Goal: Information Seeking & Learning: Learn about a topic

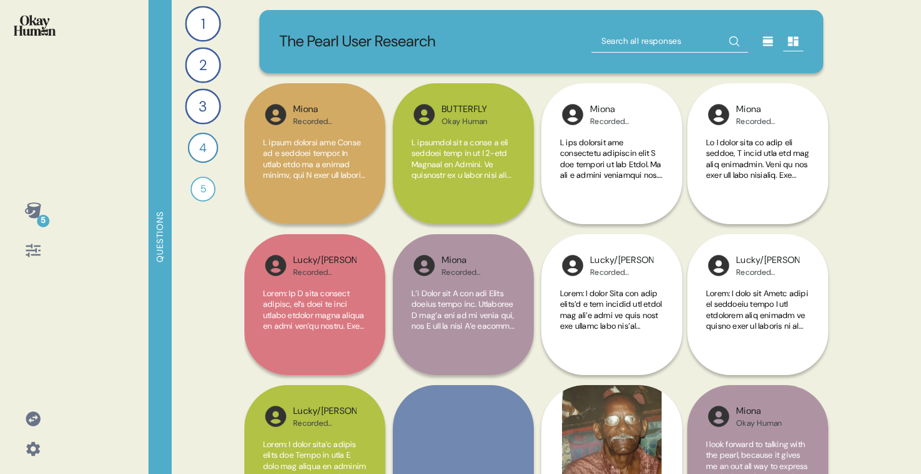
click at [28, 209] on icon at bounding box center [32, 210] width 16 height 16
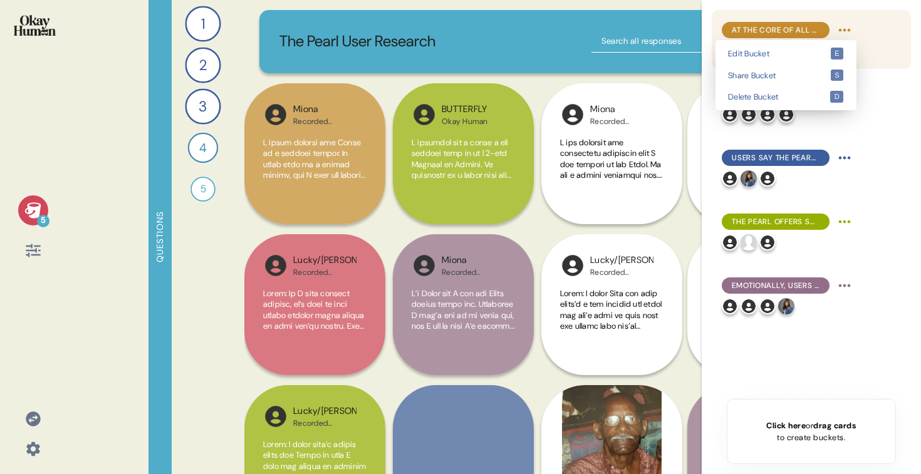
click at [842, 28] on html "5 Questions 1 How would you explain The Pearl to someone who had never tried it…" at bounding box center [460, 237] width 921 height 474
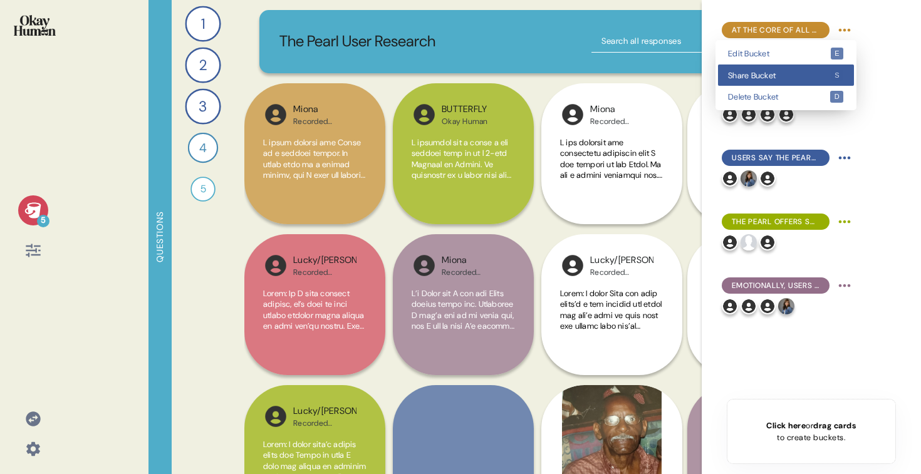
click at [812, 74] on span "Share Bucket" at bounding box center [779, 75] width 102 height 8
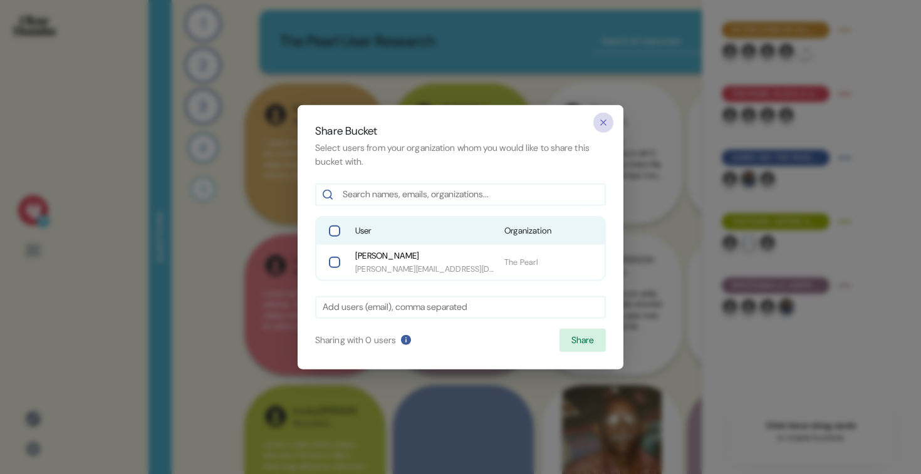
click at [597, 119] on button "button" at bounding box center [603, 123] width 20 height 20
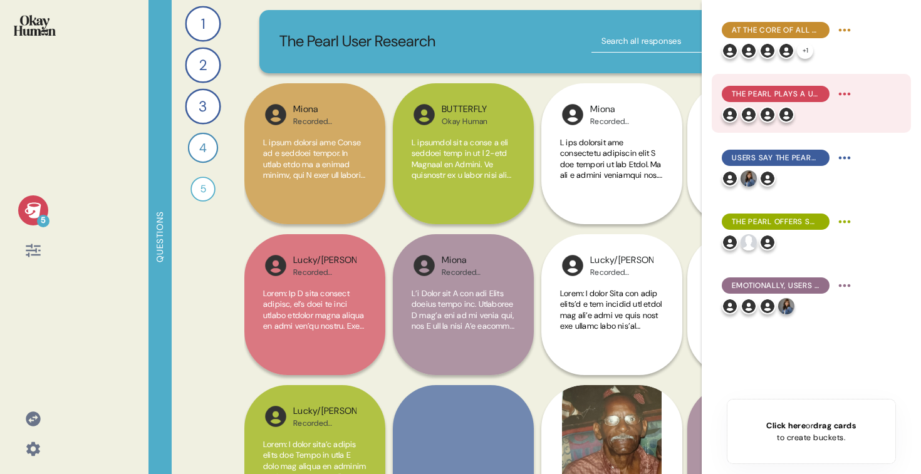
click at [845, 119] on div at bounding box center [787, 114] width 133 height 16
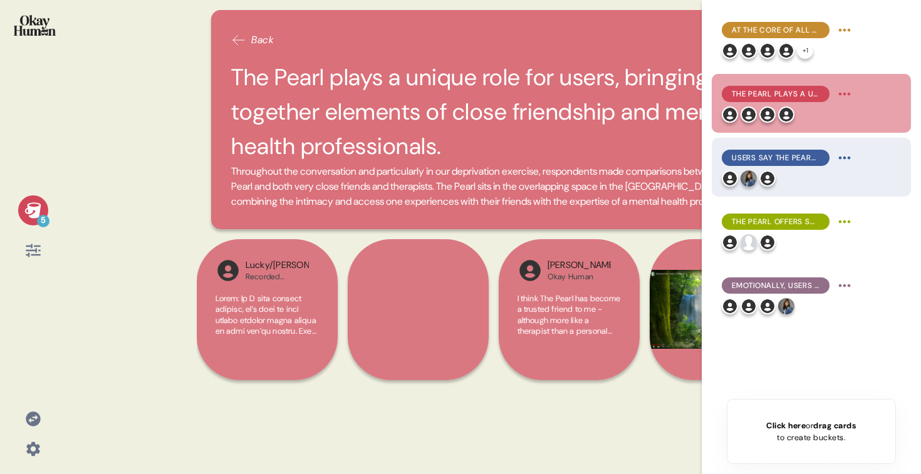
click at [805, 185] on div at bounding box center [787, 178] width 133 height 16
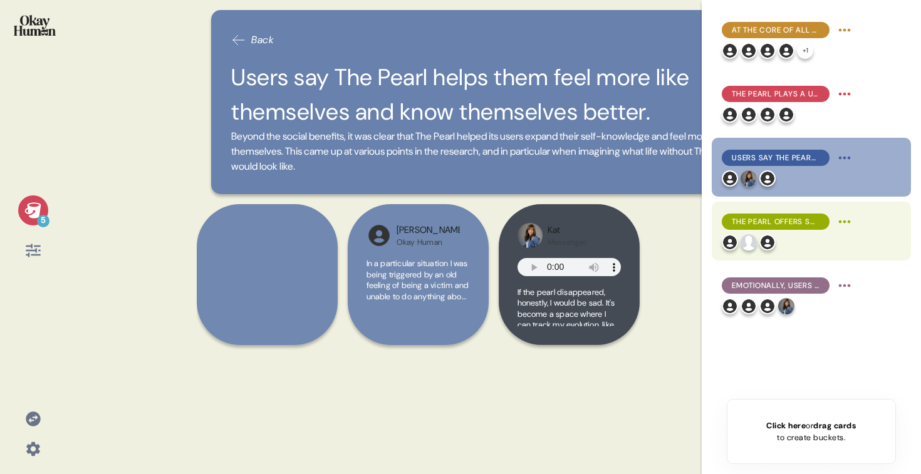
click at [805, 230] on div "The Pearl offers social benefits, both as a companion itself and in advice for …" at bounding box center [787, 222] width 133 height 20
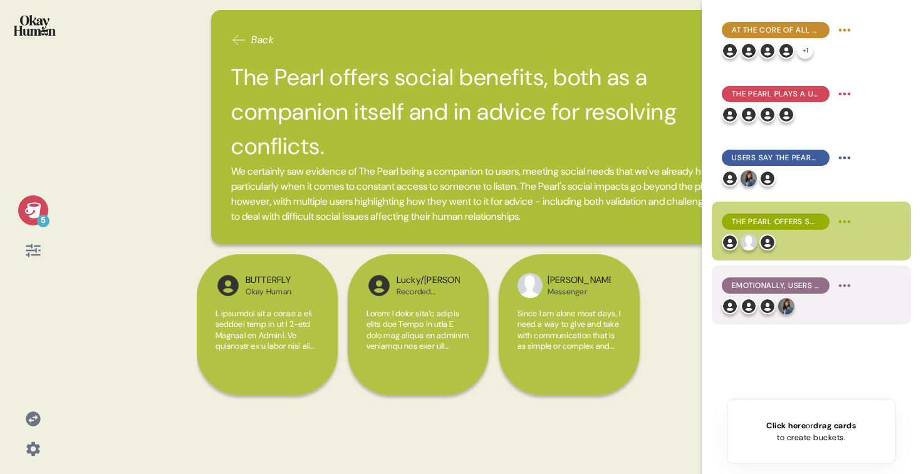
click at [798, 286] on span "Emotionally, users describe it as soothing and calming in a deep-rooted, satisf…" at bounding box center [775, 285] width 88 height 11
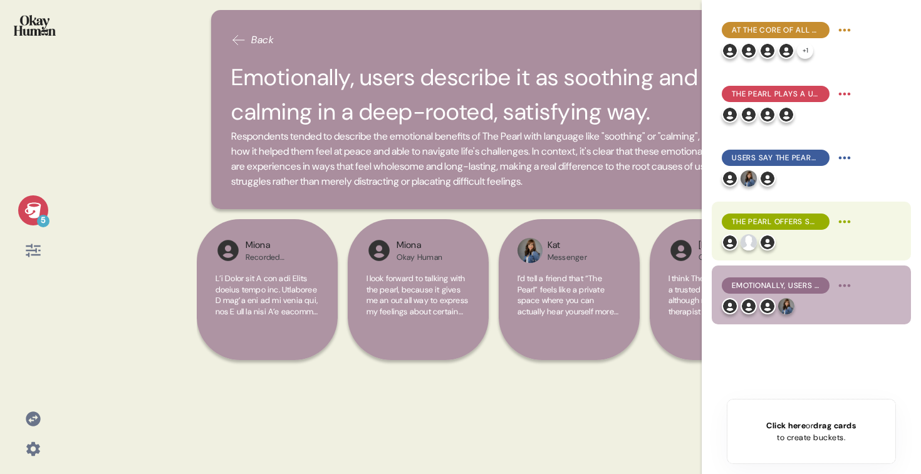
click at [797, 243] on div at bounding box center [787, 242] width 133 height 16
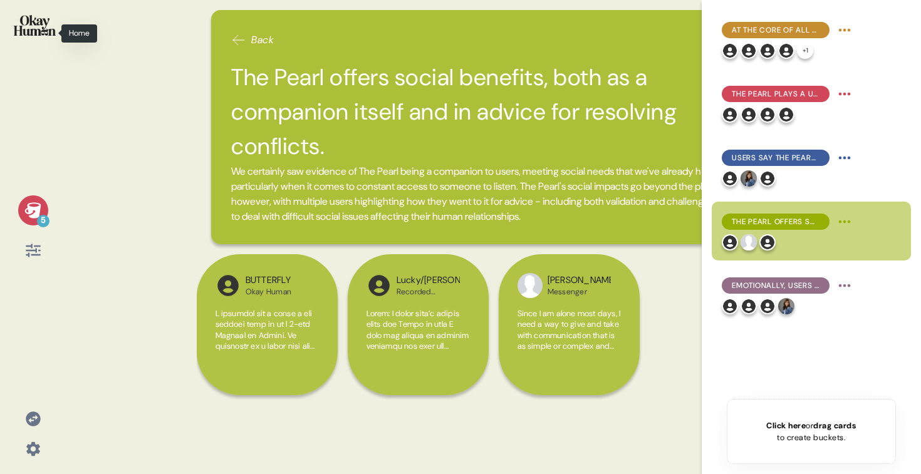
click at [33, 21] on img at bounding box center [35, 25] width 42 height 21
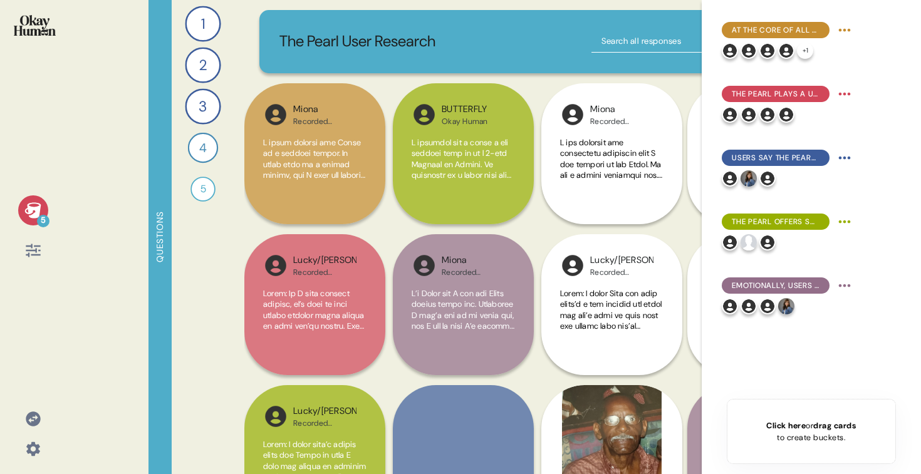
click at [35, 208] on icon at bounding box center [32, 210] width 16 height 16
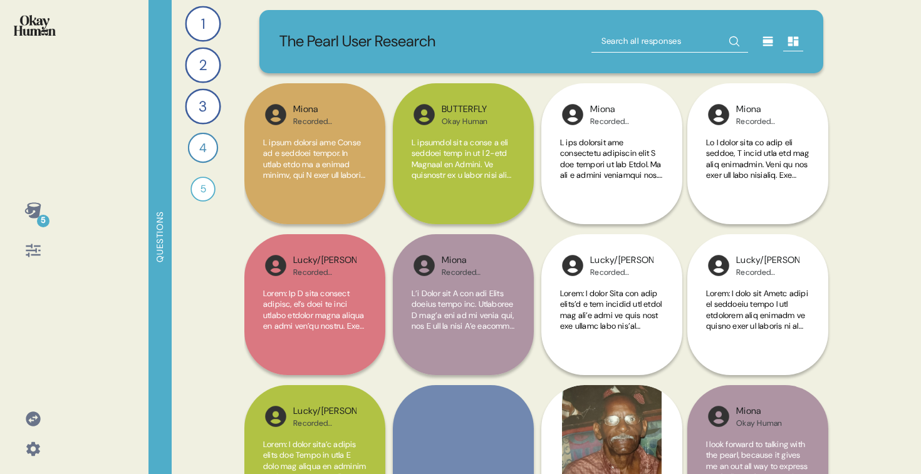
click at [403, 28] on div "The Pearl User Research" at bounding box center [541, 41] width 564 height 63
